Goal: Task Accomplishment & Management: Manage account settings

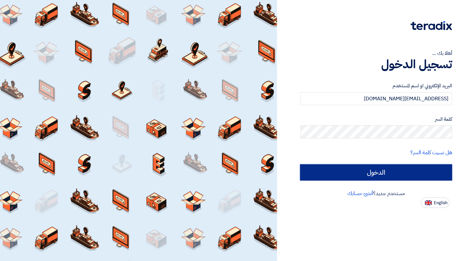
click at [372, 170] on input "الدخول" at bounding box center [376, 172] width 152 height 16
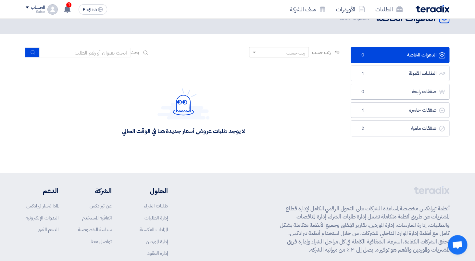
scroll to position [18, 0]
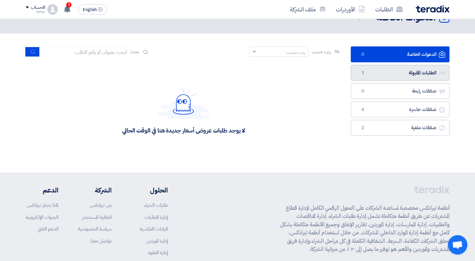
click at [399, 71] on link "الطلبات المقبولة الطلبات المقبولة 1" at bounding box center [399, 73] width 99 height 16
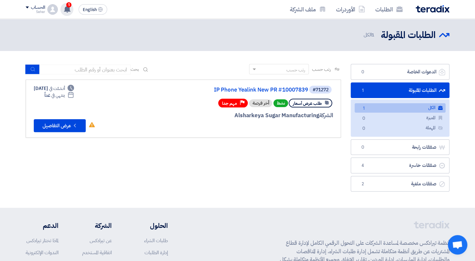
click at [68, 10] on use at bounding box center [67, 9] width 6 height 7
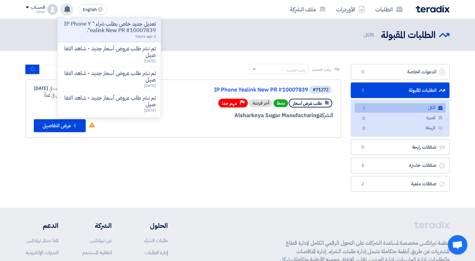
click at [68, 10] on use at bounding box center [67, 9] width 6 height 7
